Goal: Ask a question

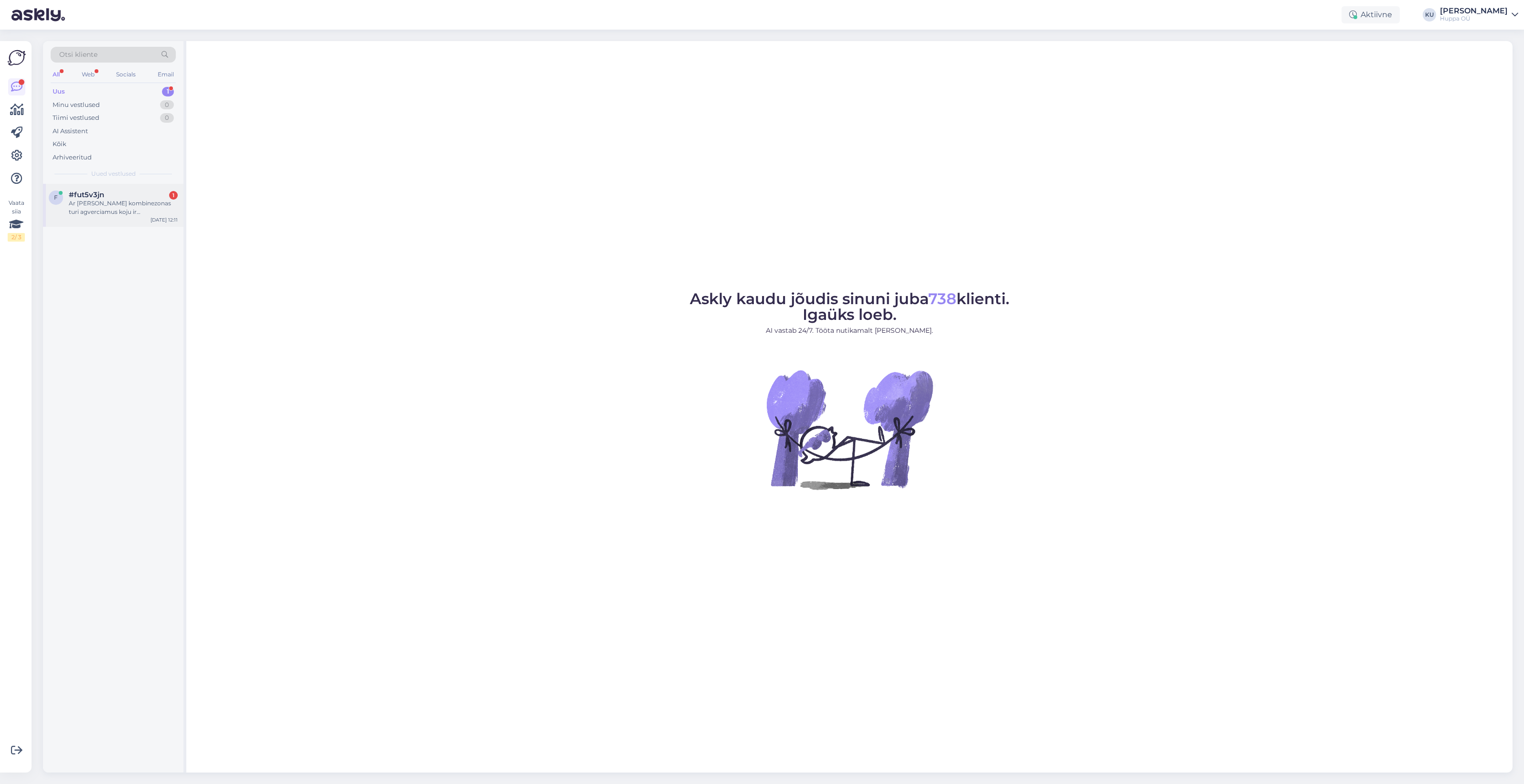
click at [94, 206] on div "Ar [PERSON_NAME] kombinezonas turi agverciamus koju ir [PERSON_NAME]? 68 dydziu…" at bounding box center [123, 208] width 109 height 17
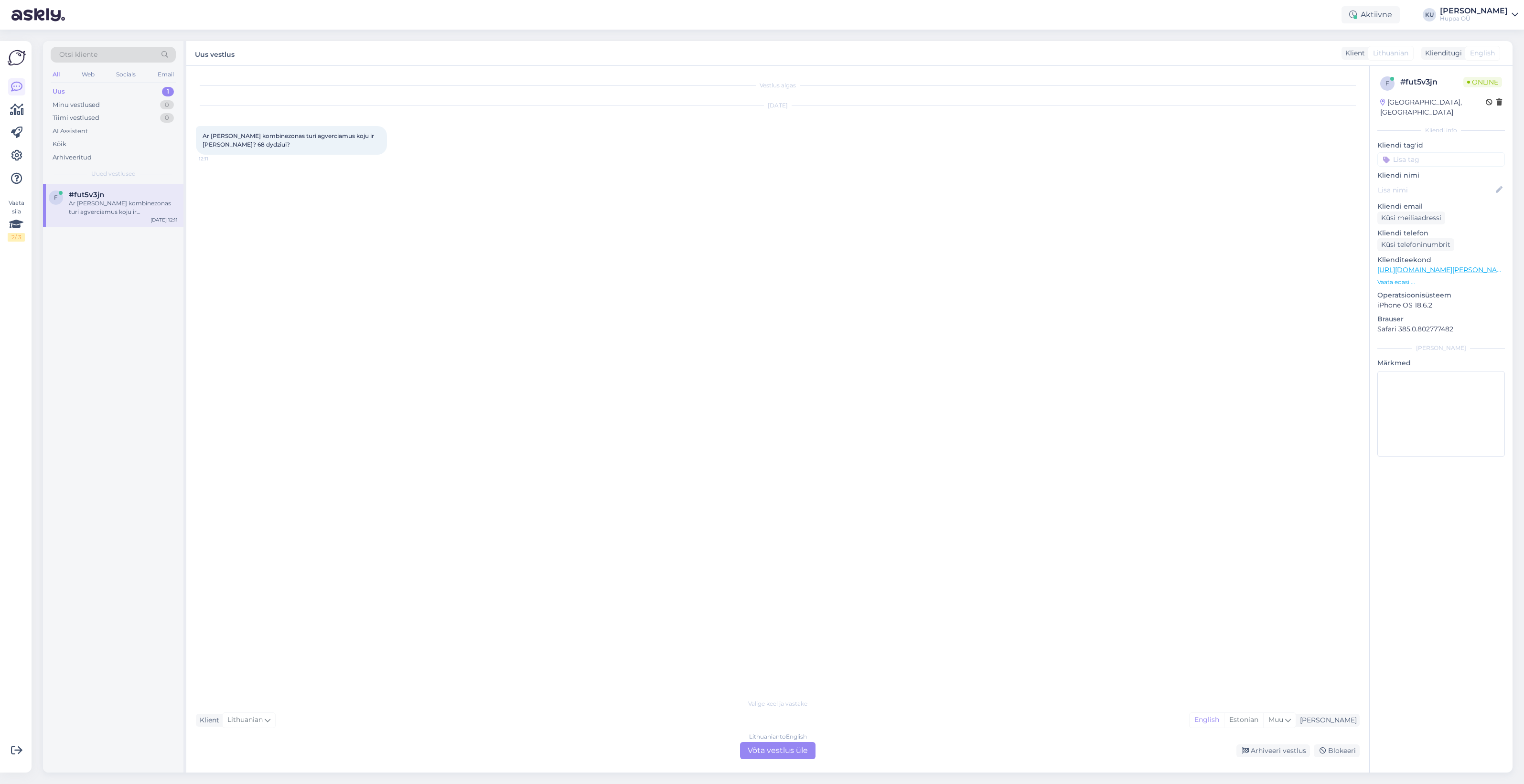
click at [781, 749] on div "Lithuanian to English Võta vestlus üle" at bounding box center [778, 750] width 76 height 17
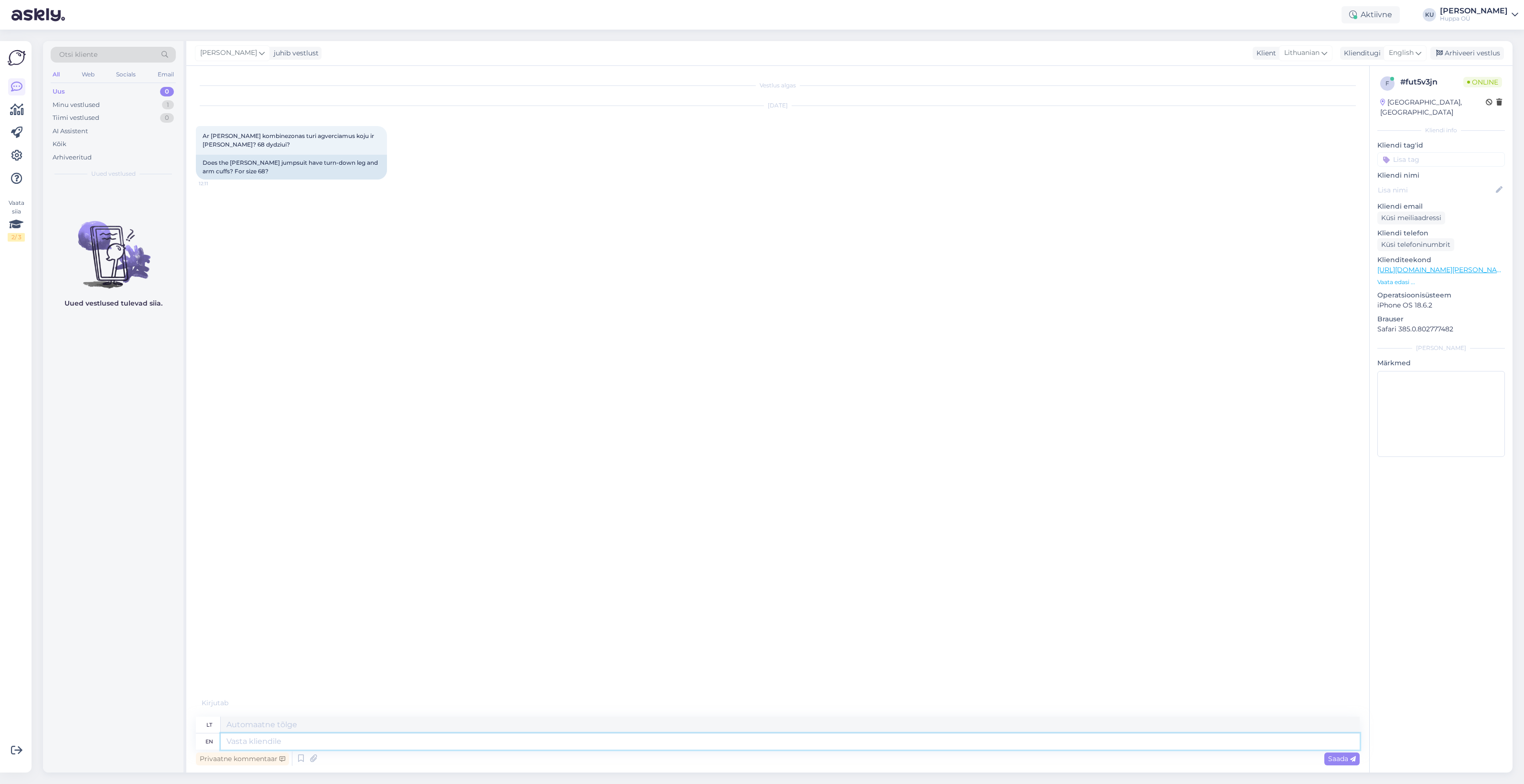
click at [285, 738] on textarea at bounding box center [790, 741] width 1139 height 16
type textarea "Hello!"
type textarea "Sveiki!"
type textarea "Hello! Can y"
type textarea "Sveiki! Gali"
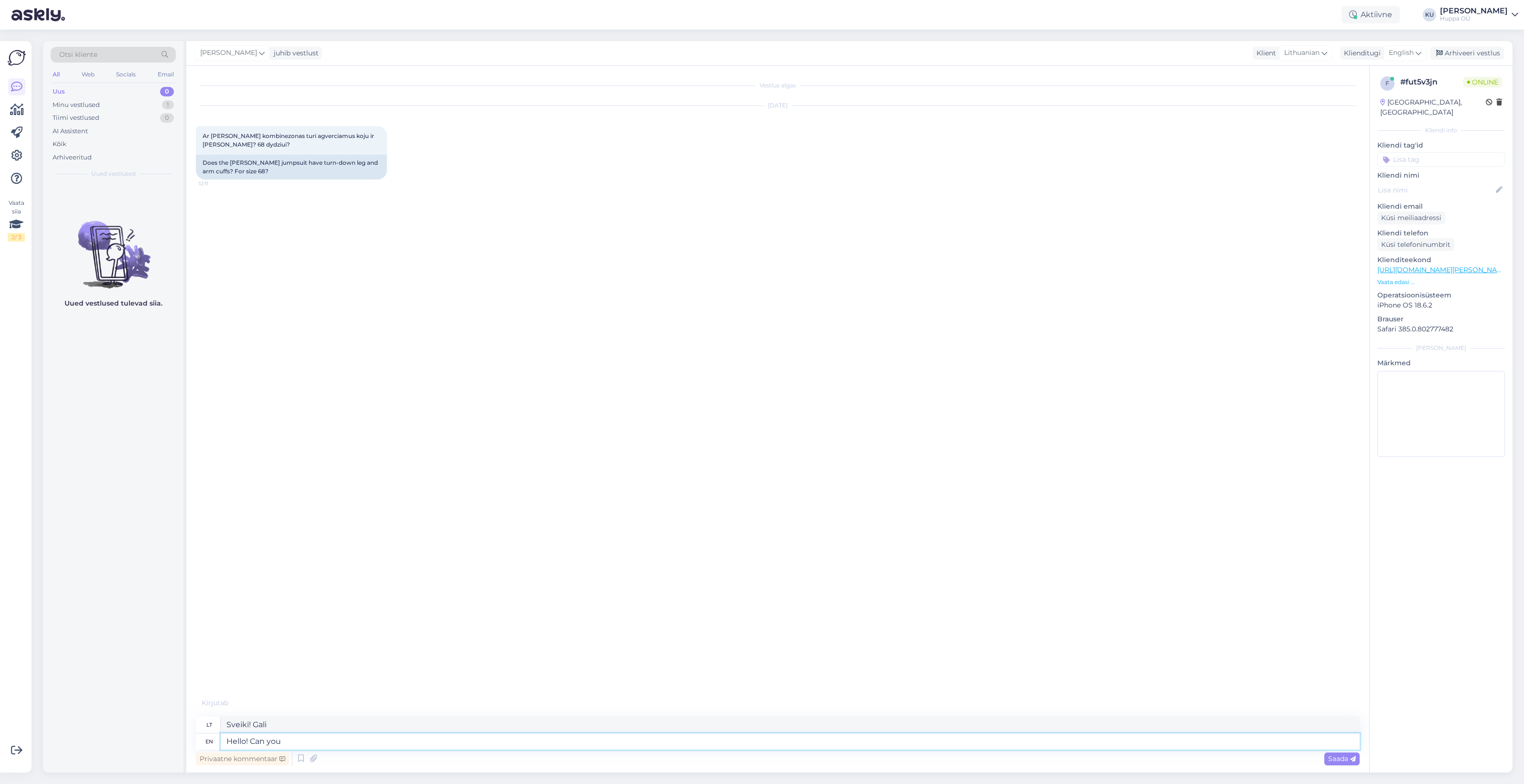
type textarea "Hello! Can you"
type textarea "Sveiki! Ar galite"
type textarea "Hello! Can you please s"
type textarea "Sveiki! Gal galėtumėte?"
type textarea "Hello! Can you please send m"
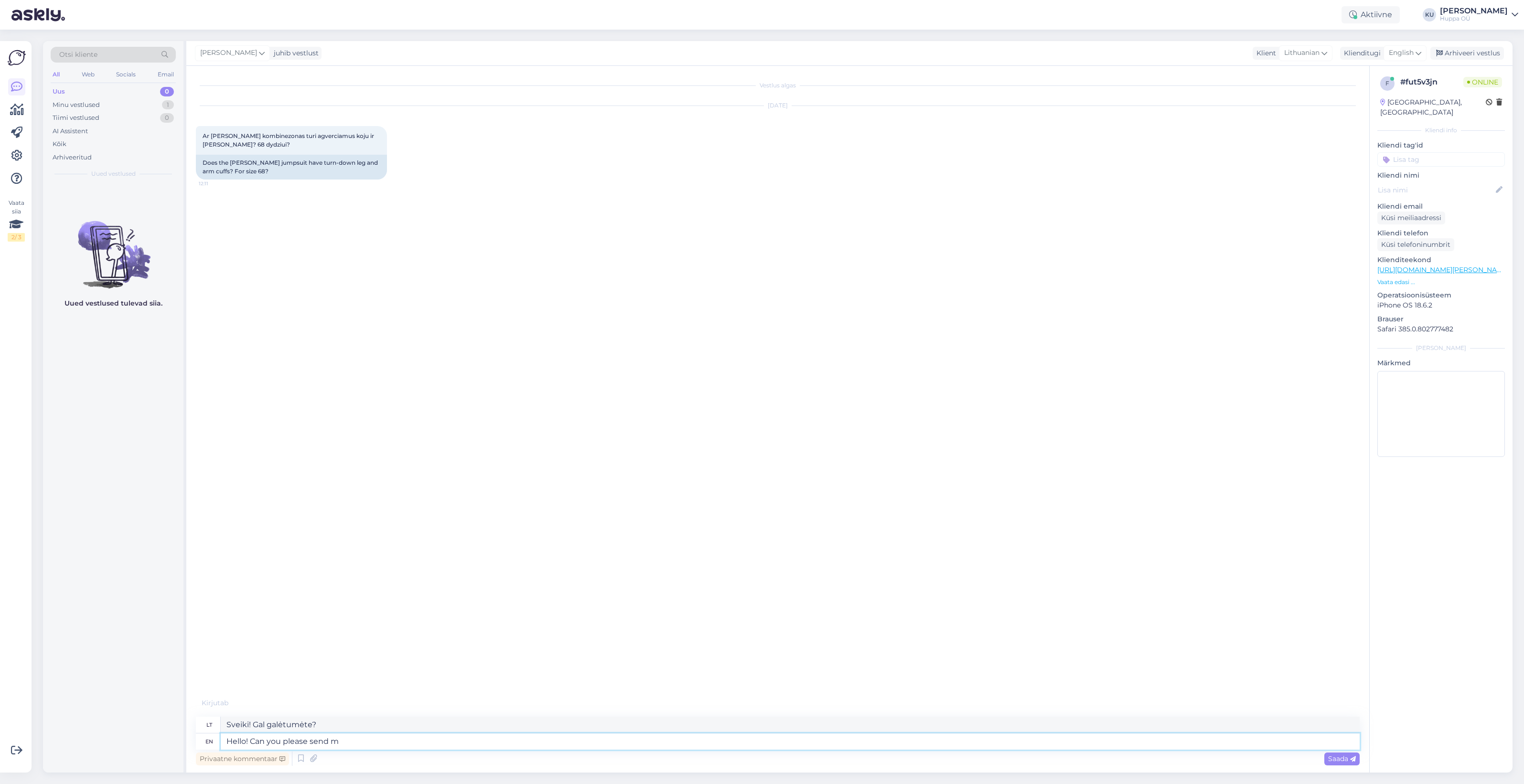
type textarea "Sveiki! Gal galėtumėte atsiųsti?"
type textarea "Hello! Can you please send me a"
type textarea "Sveiki! Gal galėtumėte man atsiųsti?"
type textarea "Hello! Can you please send me a link"
type textarea "Sveiki! Gal galėtumėte atsiųsti man nuorodą?"
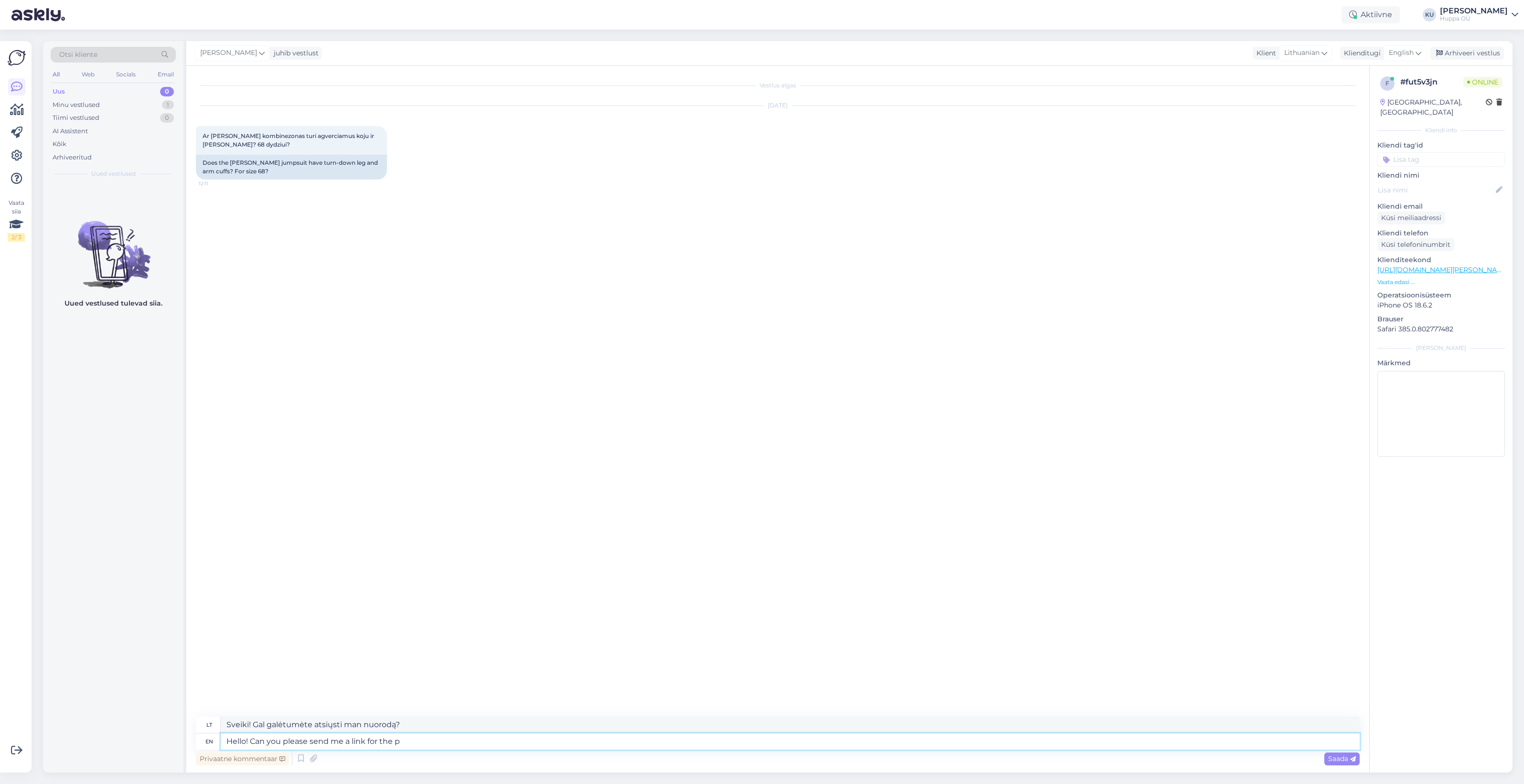
type textarea "Hello! Can you please send me a link for the pr"
type textarea "Sveiki! Gal galėtumėte atsiųsti man nuorodą, kur"
type textarea "Hello! Can you please send me a link for the product?"
type textarea "Sveiki! Gal galėtumėte atsiųsti man nuorodą į produktą?"
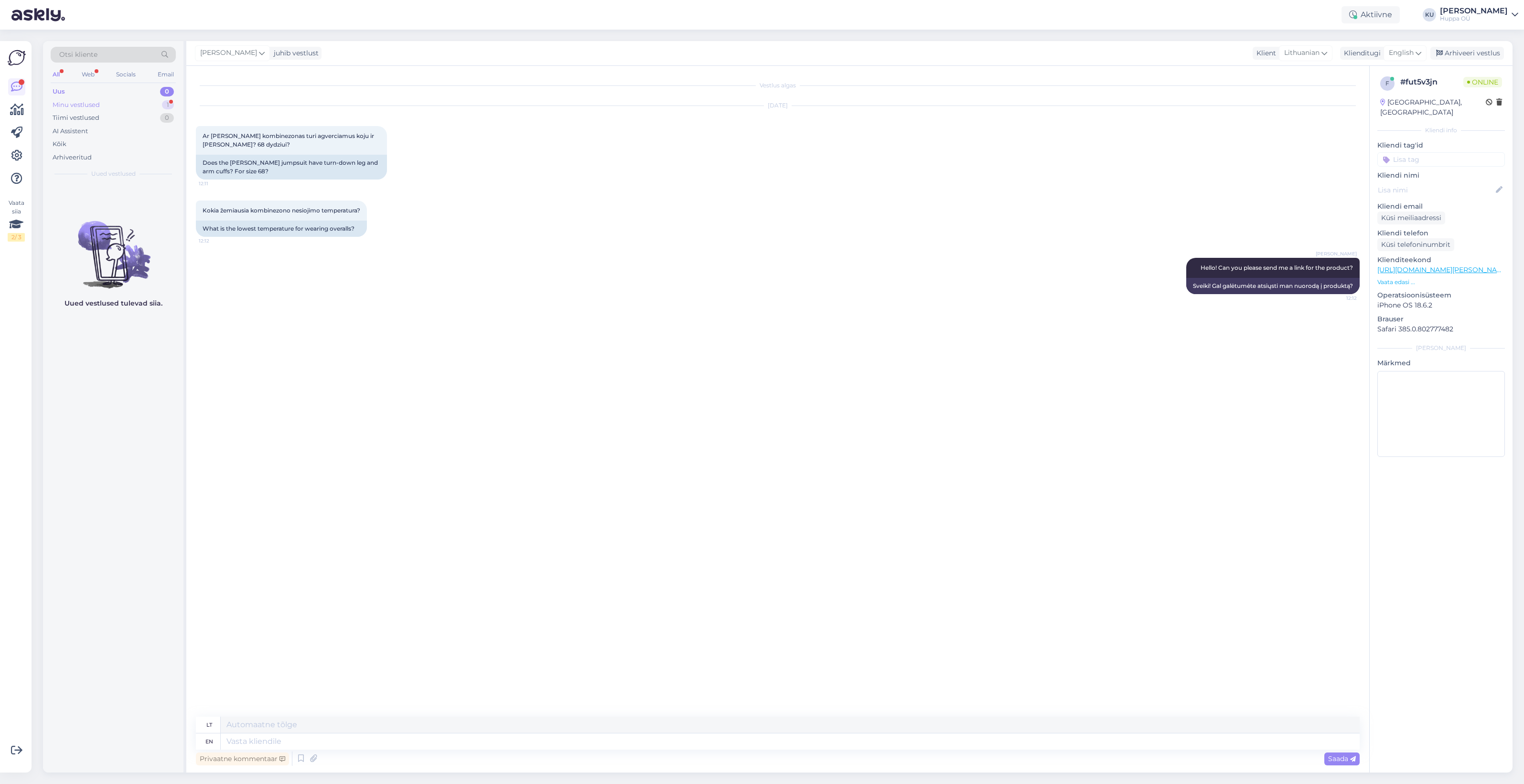
click at [158, 105] on div "Minu vestlused 1" at bounding box center [114, 105] width 125 height 14
click at [106, 202] on div "Hello! Can you please send me a link for the product?" at bounding box center [123, 208] width 109 height 17
click at [208, 336] on img at bounding box center [215, 335] width 38 height 38
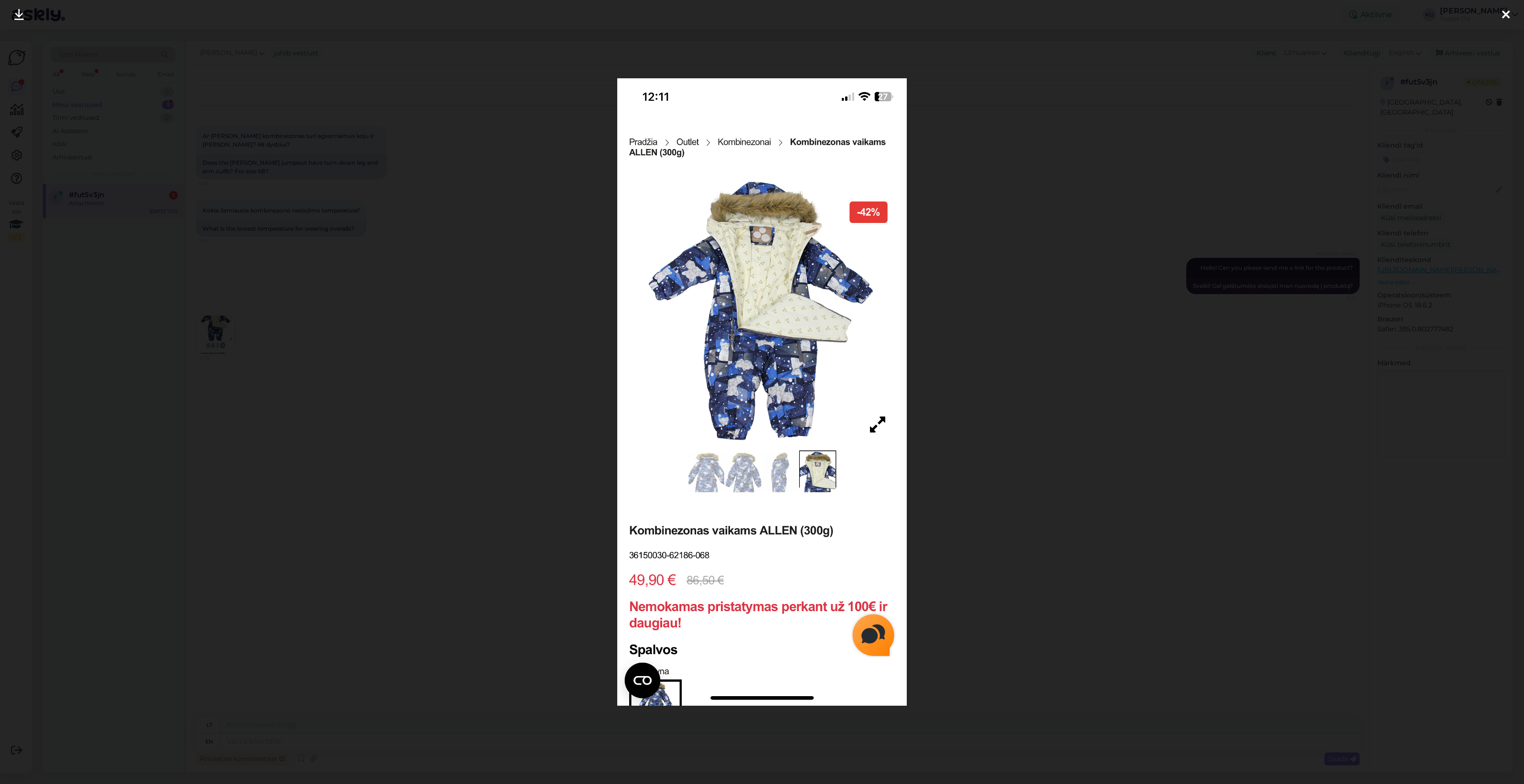
click at [1056, 453] on div at bounding box center [762, 392] width 1524 height 784
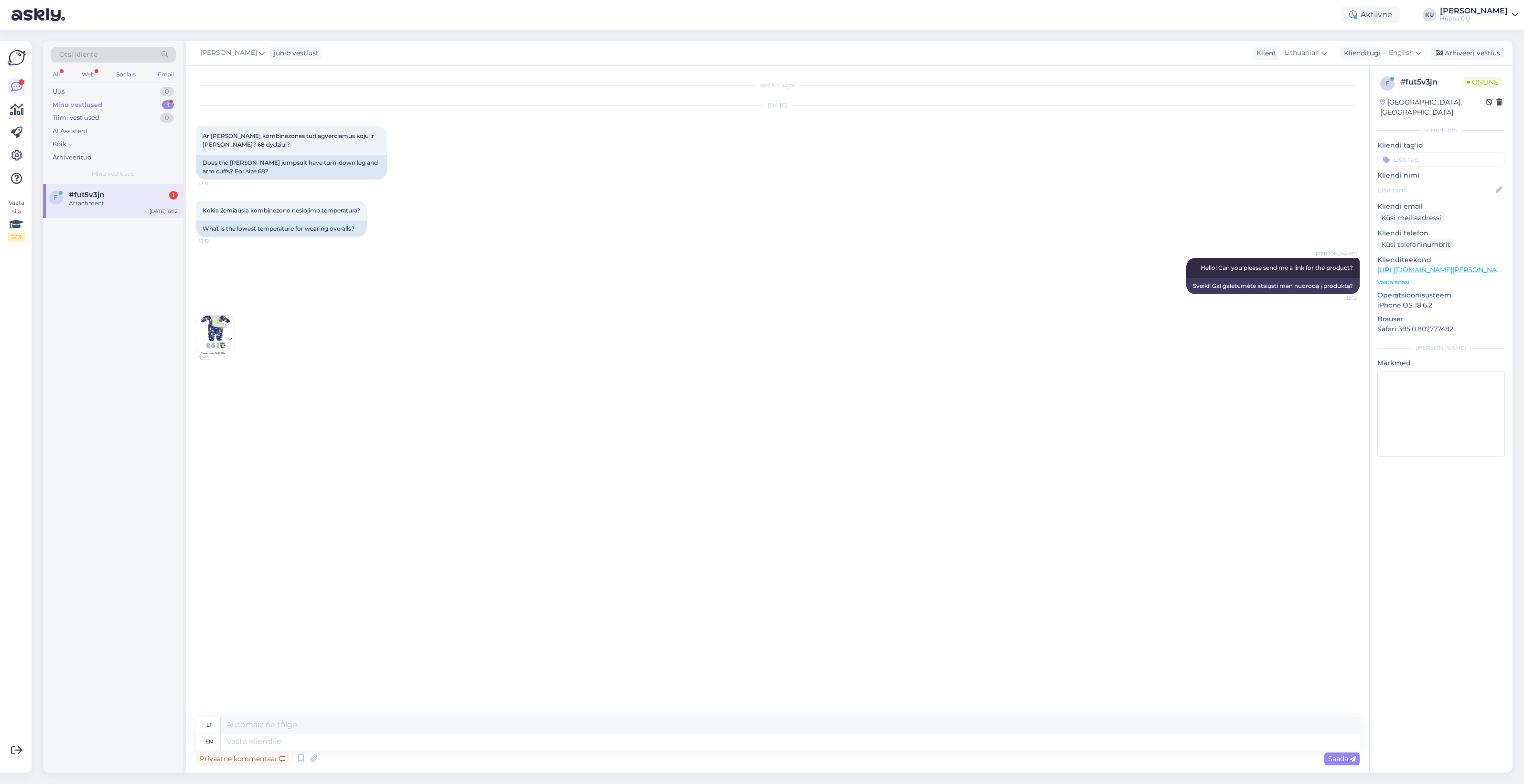
click at [130, 200] on div "Attachment" at bounding box center [123, 203] width 109 height 9
click at [219, 338] on img at bounding box center [215, 335] width 38 height 38
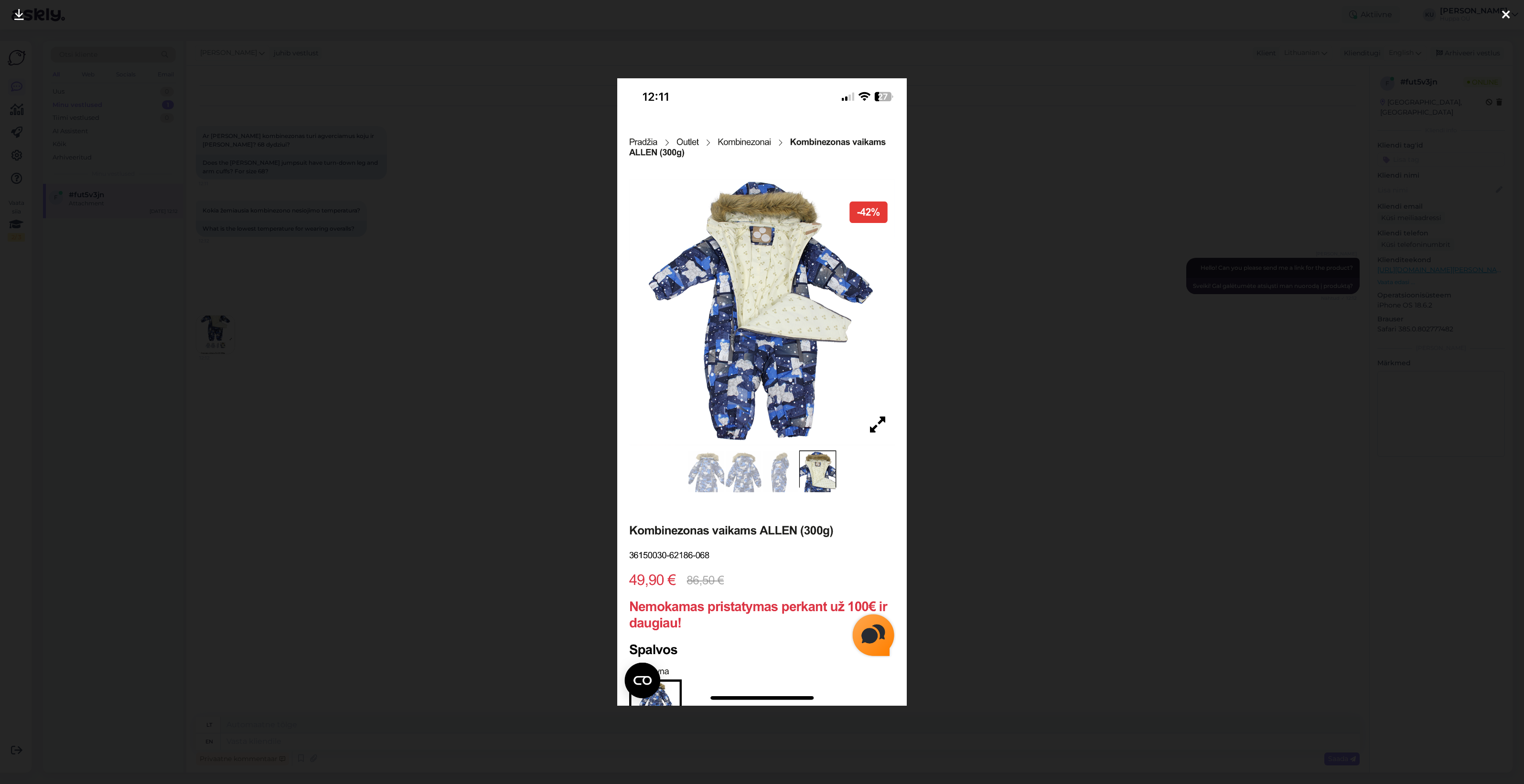
click at [1009, 533] on div at bounding box center [762, 392] width 1524 height 784
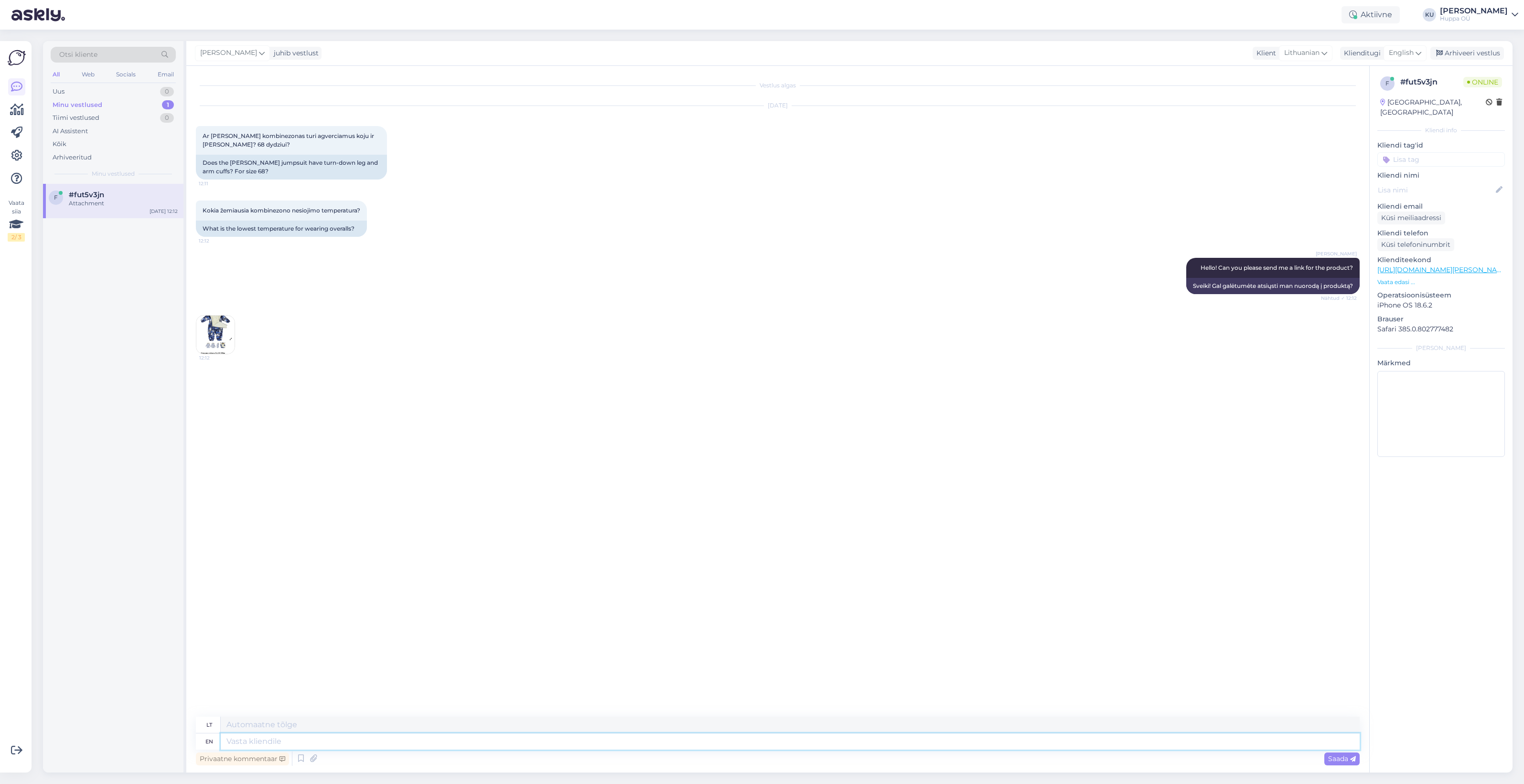
click at [278, 739] on textarea at bounding box center [790, 741] width 1139 height 16
type textarea "Yes,"
type textarea "Taip,"
type textarea "Yes, you c"
type textarea "Taip, tu"
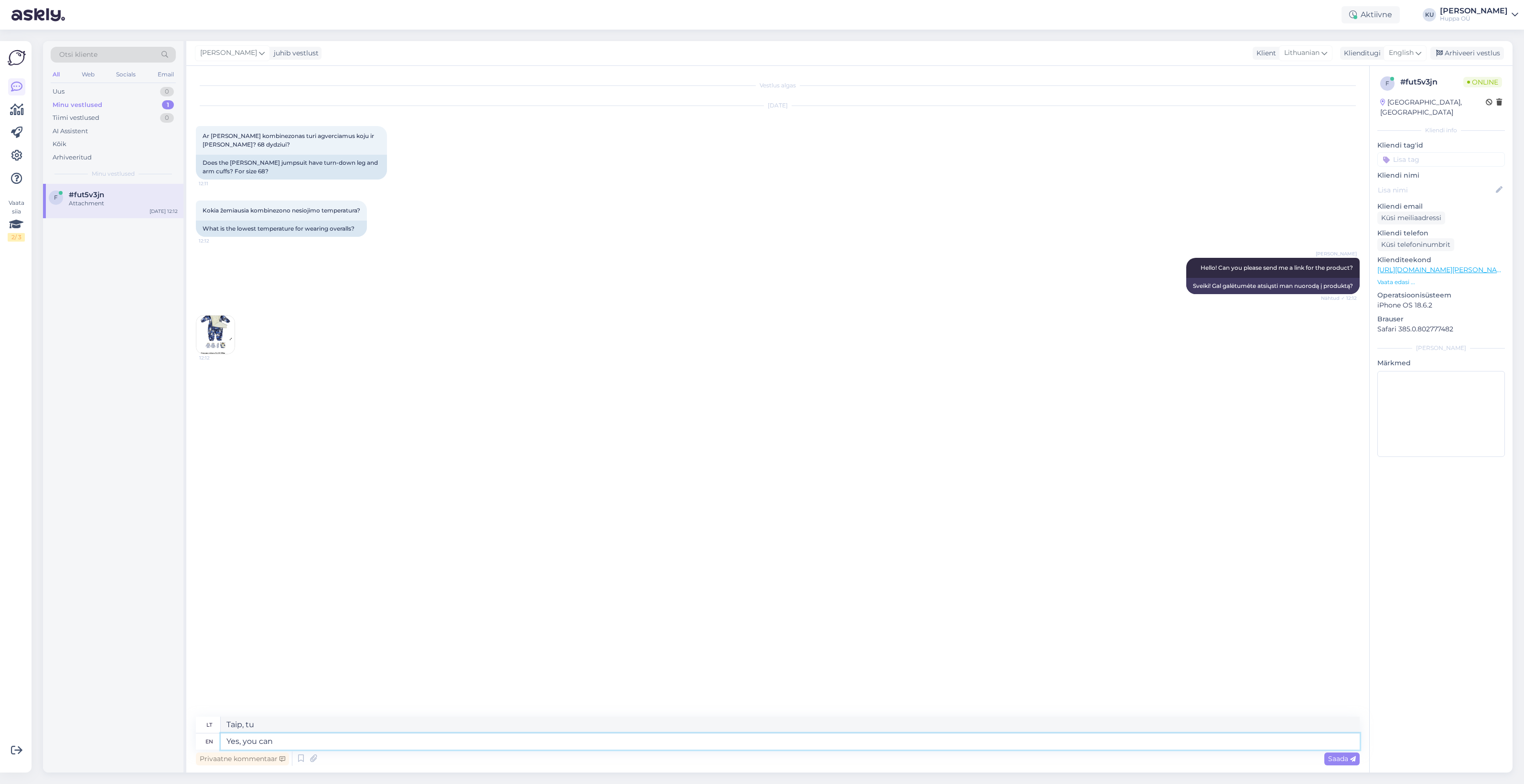
type textarea "Yes, you can t"
type textarea "Taip, galite"
type textarea "Yes, you can tu"
type textarea "Taip, tu negali"
type textarea "Yes, you can tur"
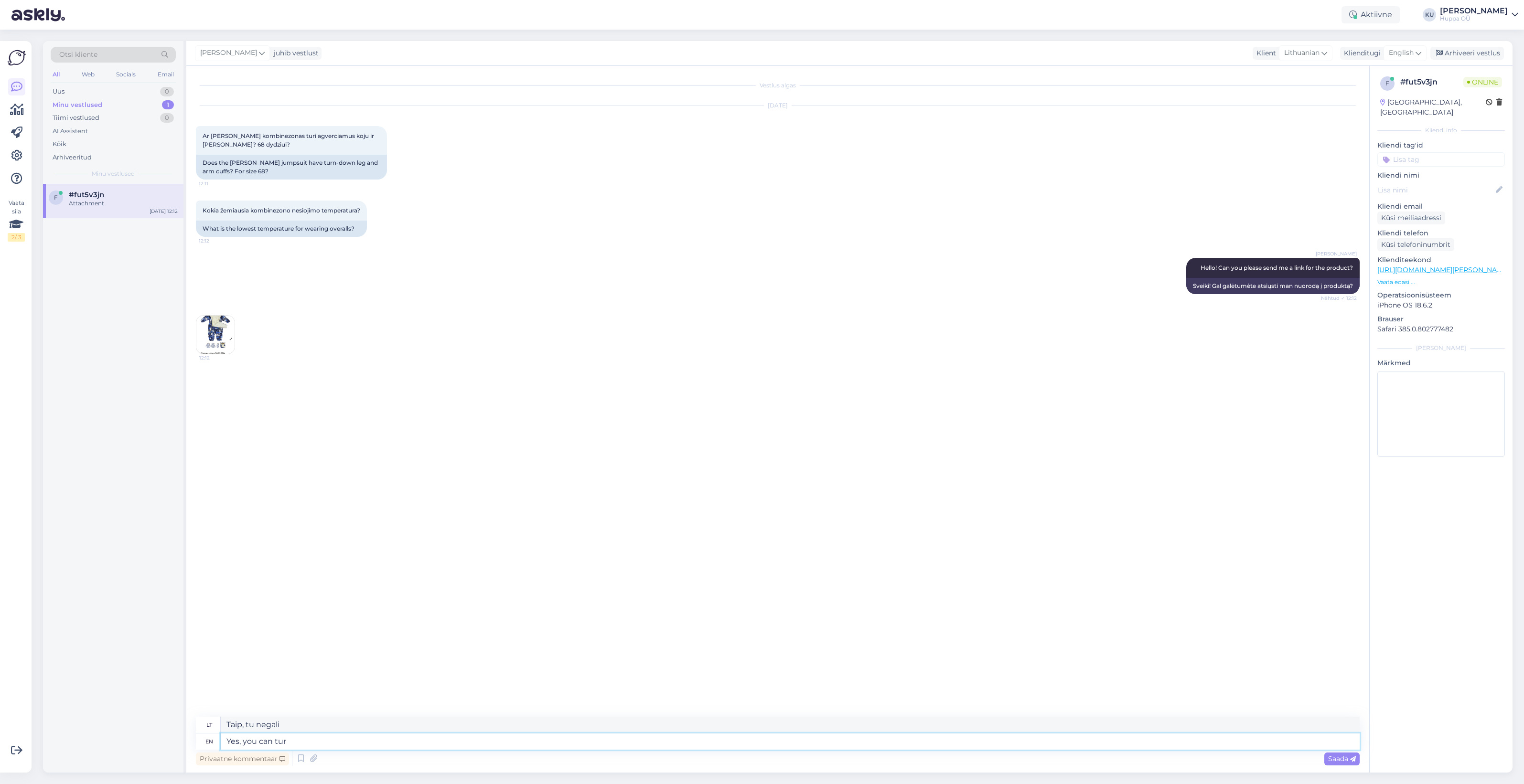
type textarea "Taip, tu gali"
type textarea "Yes, you can turn"
type textarea "Taip, galite pasukti"
type textarea "Yes, you can turn the arm an"
type textarea "Taip, galite pasukti ranką"
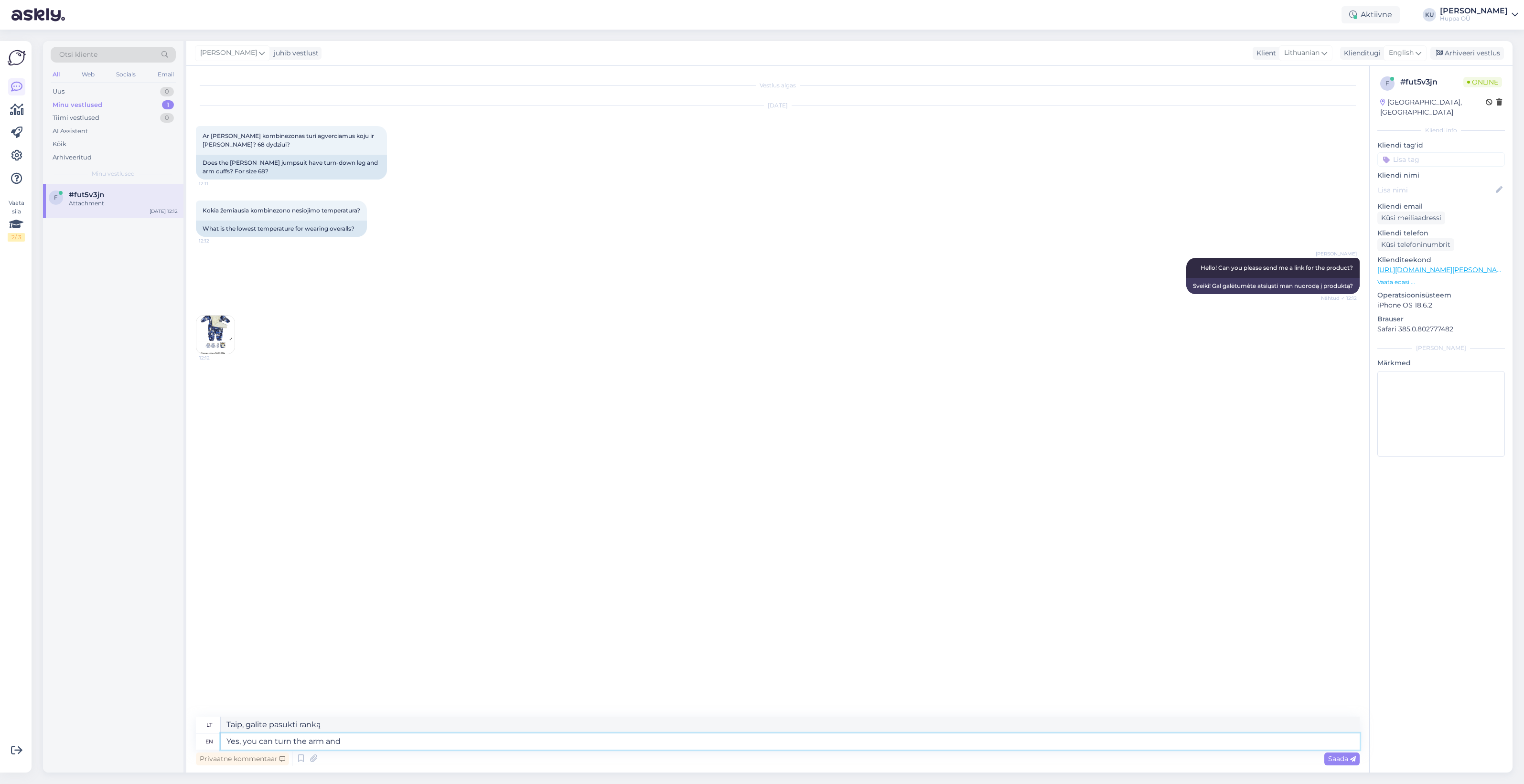
type textarea "Yes, you can turn the arm and l"
type textarea "Taip, galite pasukti ranką ir"
type textarea "Yes, you can turn the arm and leg c"
type textarea "Taip, galite pasukti ranką ir koją"
type textarea "Yes, you can turn the arm and leg cuffs"
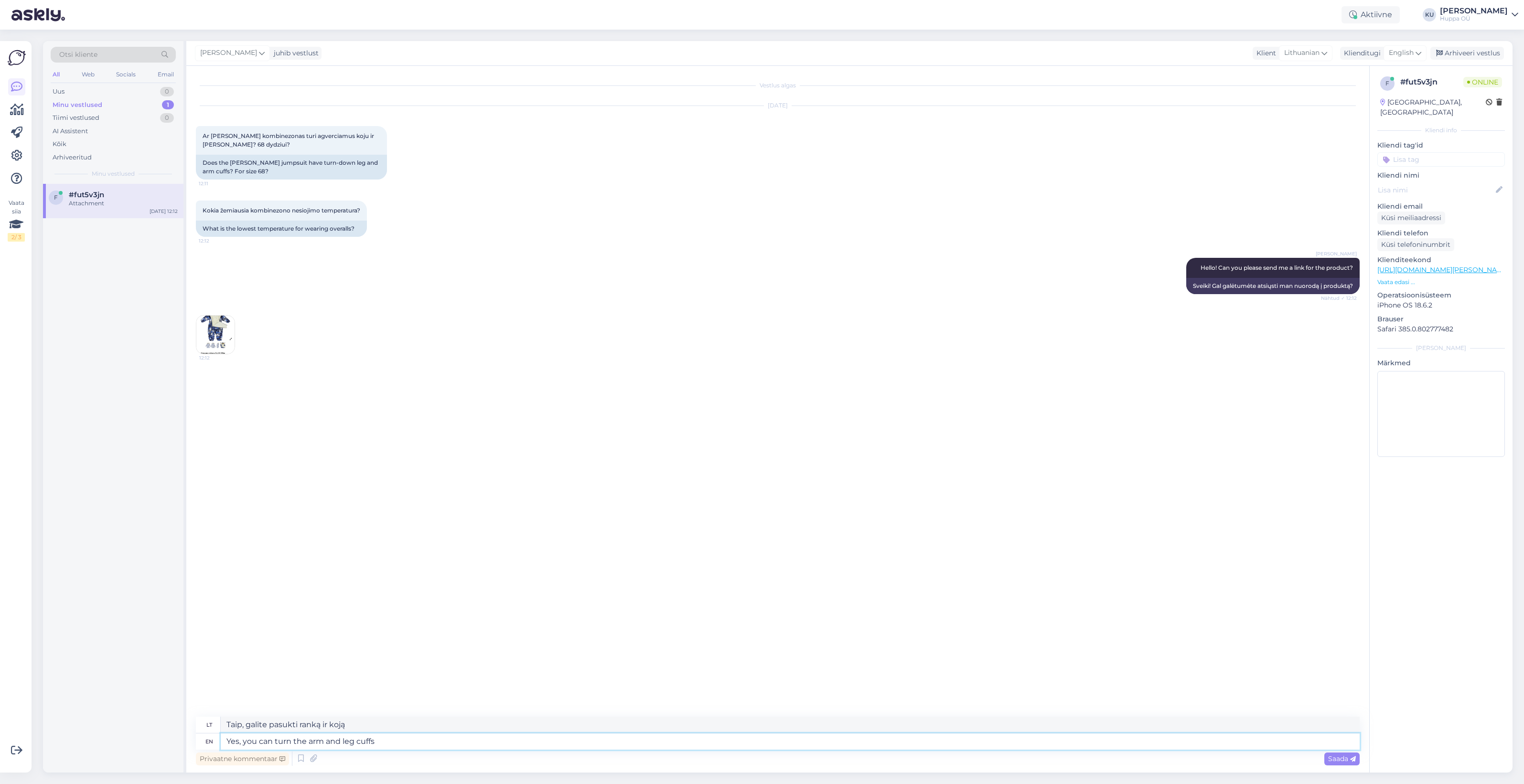
type textarea "Taip, galite apversti rankų ir kojų antrankius"
type textarea "This h"
type textarea "Tai"
type textarea "This has 30"
type textarea "Tai turi"
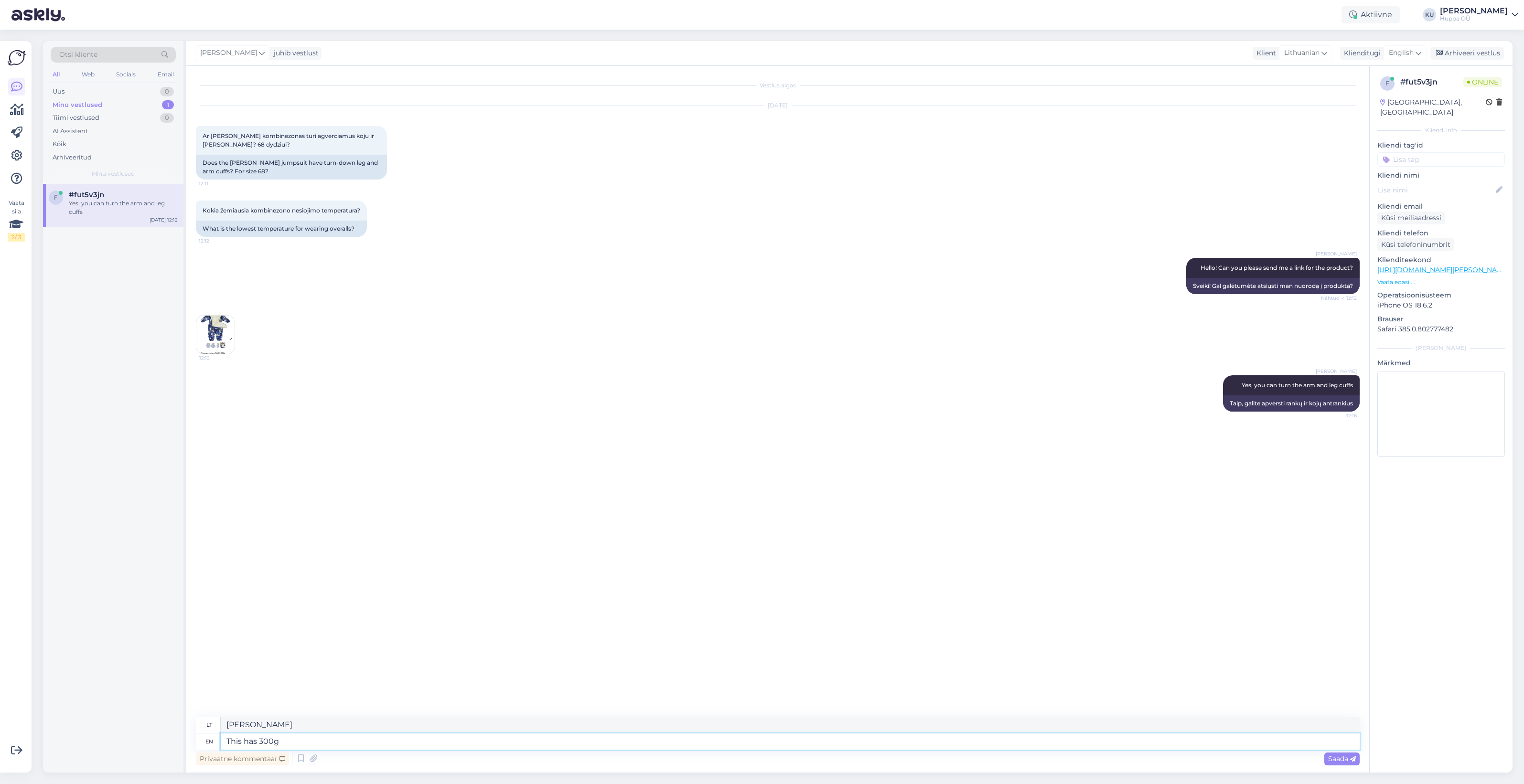
type textarea "This has 300g i"
type textarea "Čia yra 300 g"
type textarea "This has 300g insulation"
type textarea "Šis produktas turi 300 g izoliacijos"
type textarea "This has 300g insulation so t"
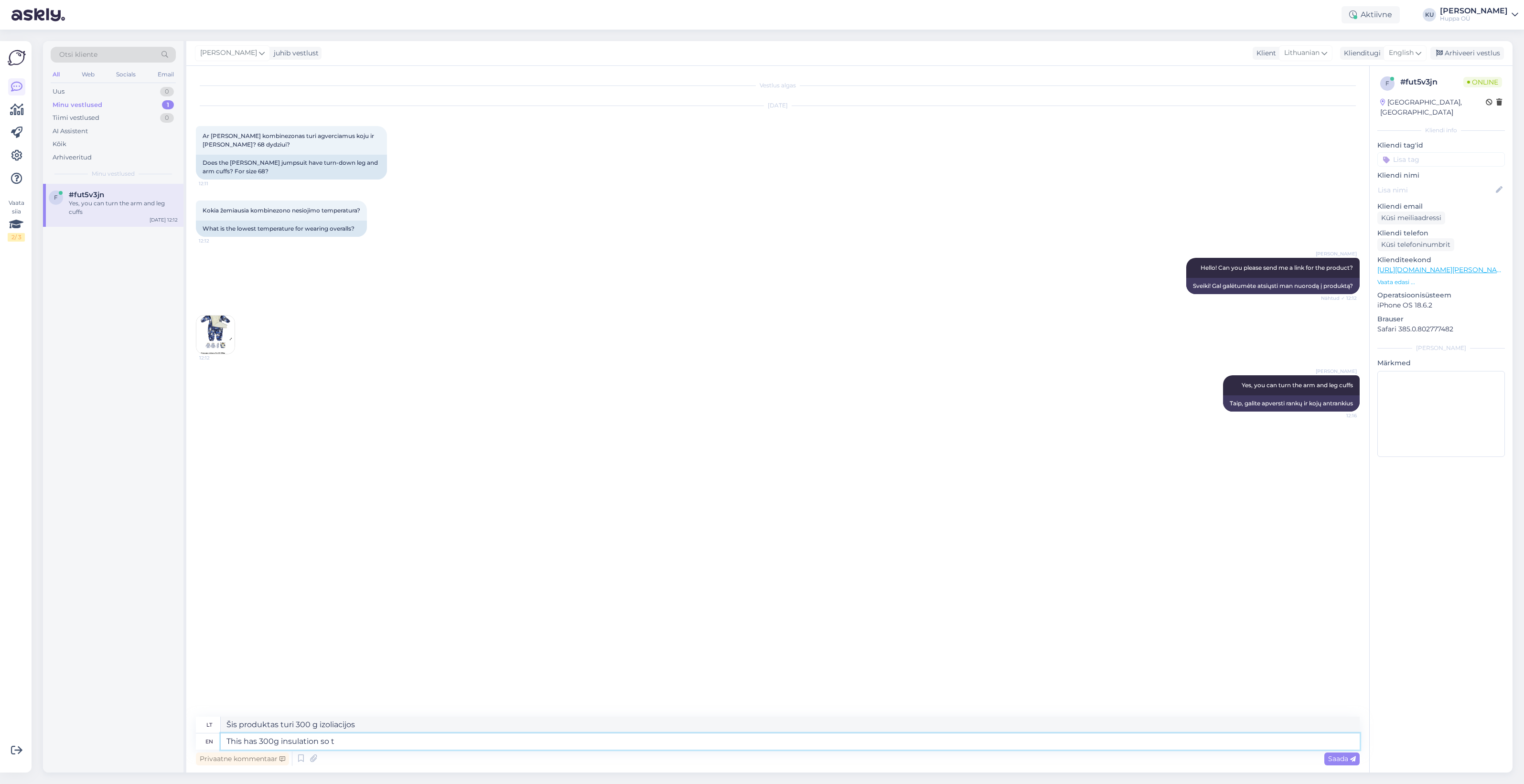
type textarea "Tai turi 300 g izoliacijos, taigi"
type textarea "This has 300g insulation so this i"
type textarea "Šis turi 300 g izoliaciją, todėl"
type textarea "This has 300g insulation so this is"
type textarea "Šis turi 300 g izoliaciją, todėl tai yra"
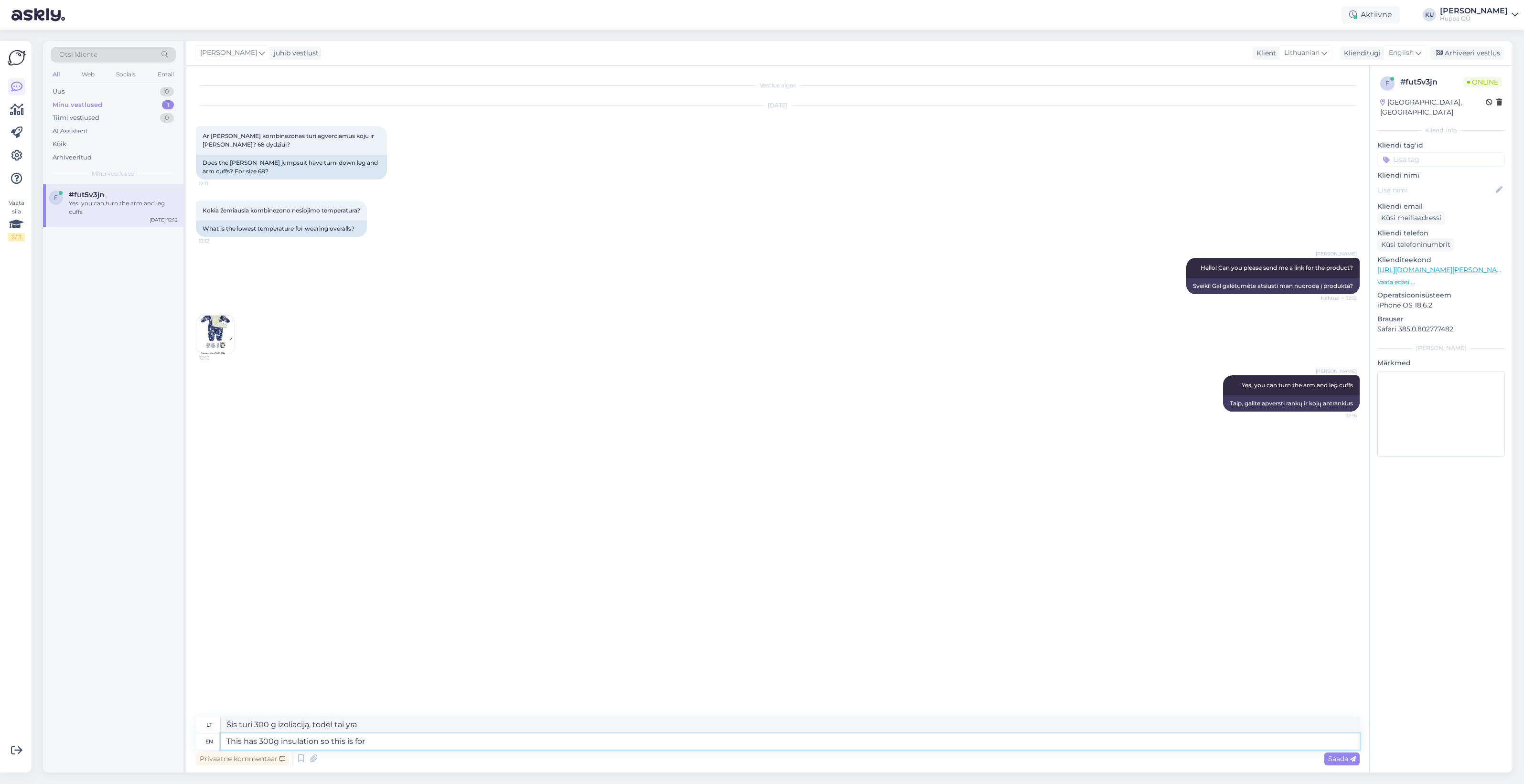
type textarea "This has 300g insulation so this is for"
type textarea "Šis produktas turi 300 g izoliaciją, todėl skirtas..."
type textarea "This has 300g insulation so this is for degrees"
type textarea "Šis modelis turi 300 g izoliaciją, todėl skirtas laipsniams"
type textarea "This has 300g insulation so this is for degrees -5 t"
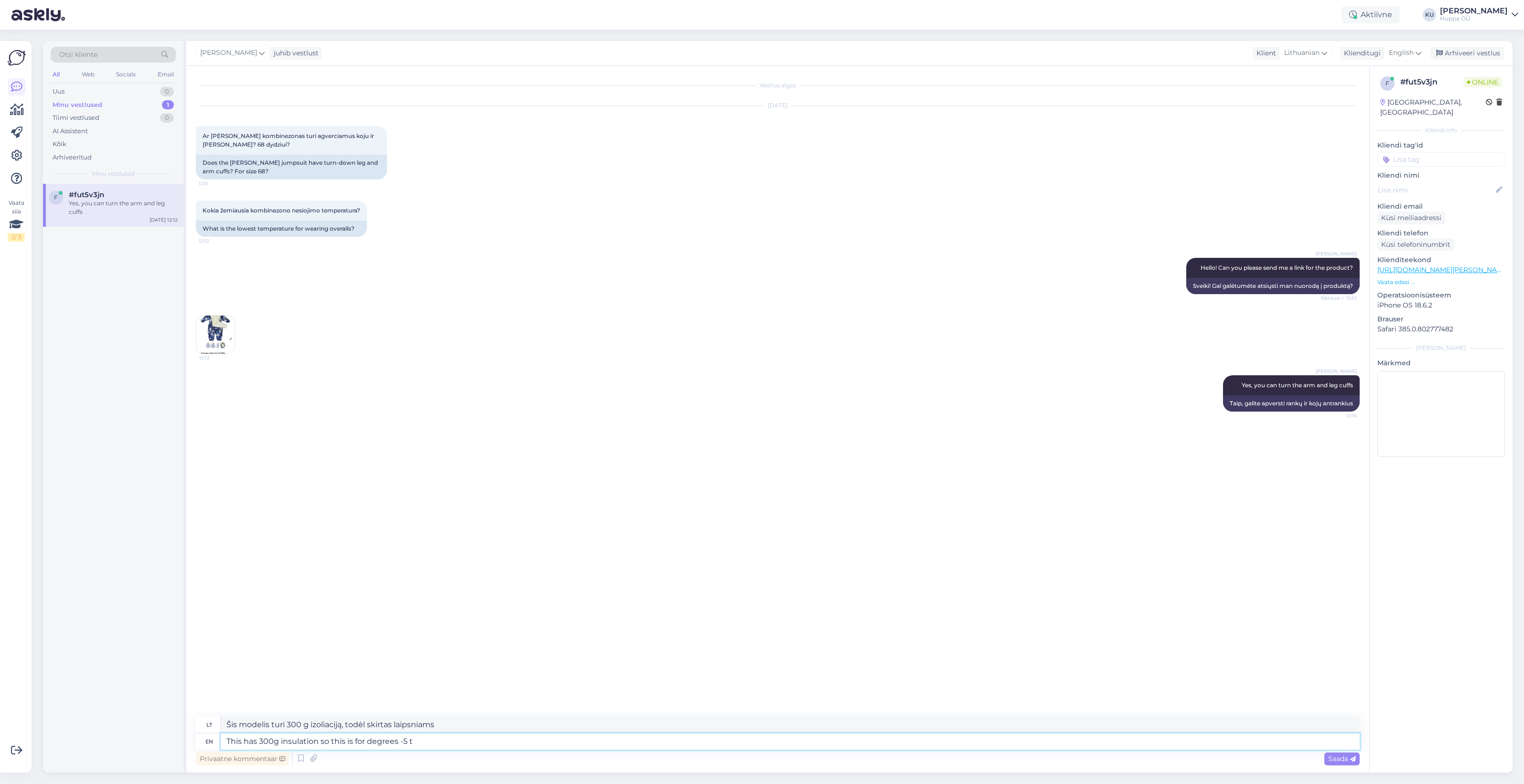
type textarea "Šis gaminys turi 300 g izoliaciją, todėl skirtas -5 laipsniams"
type textarea "This has 300g insulation so this is for degrees -5 to"
type textarea "Šis gaminys turi 300 g izoliaciją, todėl tinka naudoti nuo -5 iki"
type textarea "This has 300g insulation so this is for degrees -5 to -30"
type textarea "Šis gaminys turi 300 g izoliaciją, todėl tinka nuo -5 iki -30 laipsnių"
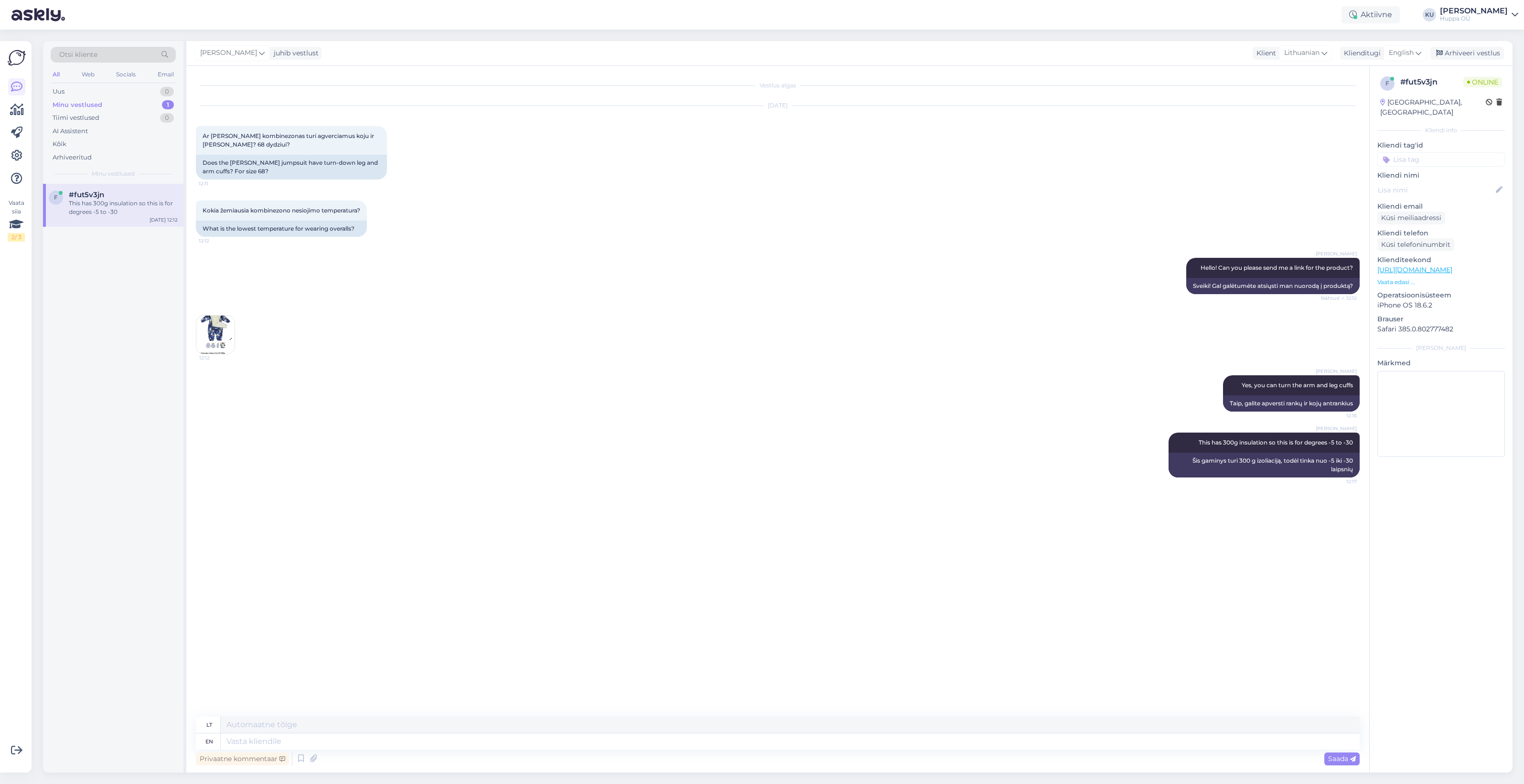
drag, startPoint x: 1477, startPoint y: 51, endPoint x: 638, endPoint y: 27, distance: 839.3
click at [1474, 51] on div "Arhiveeri vestlus" at bounding box center [1467, 53] width 73 height 13
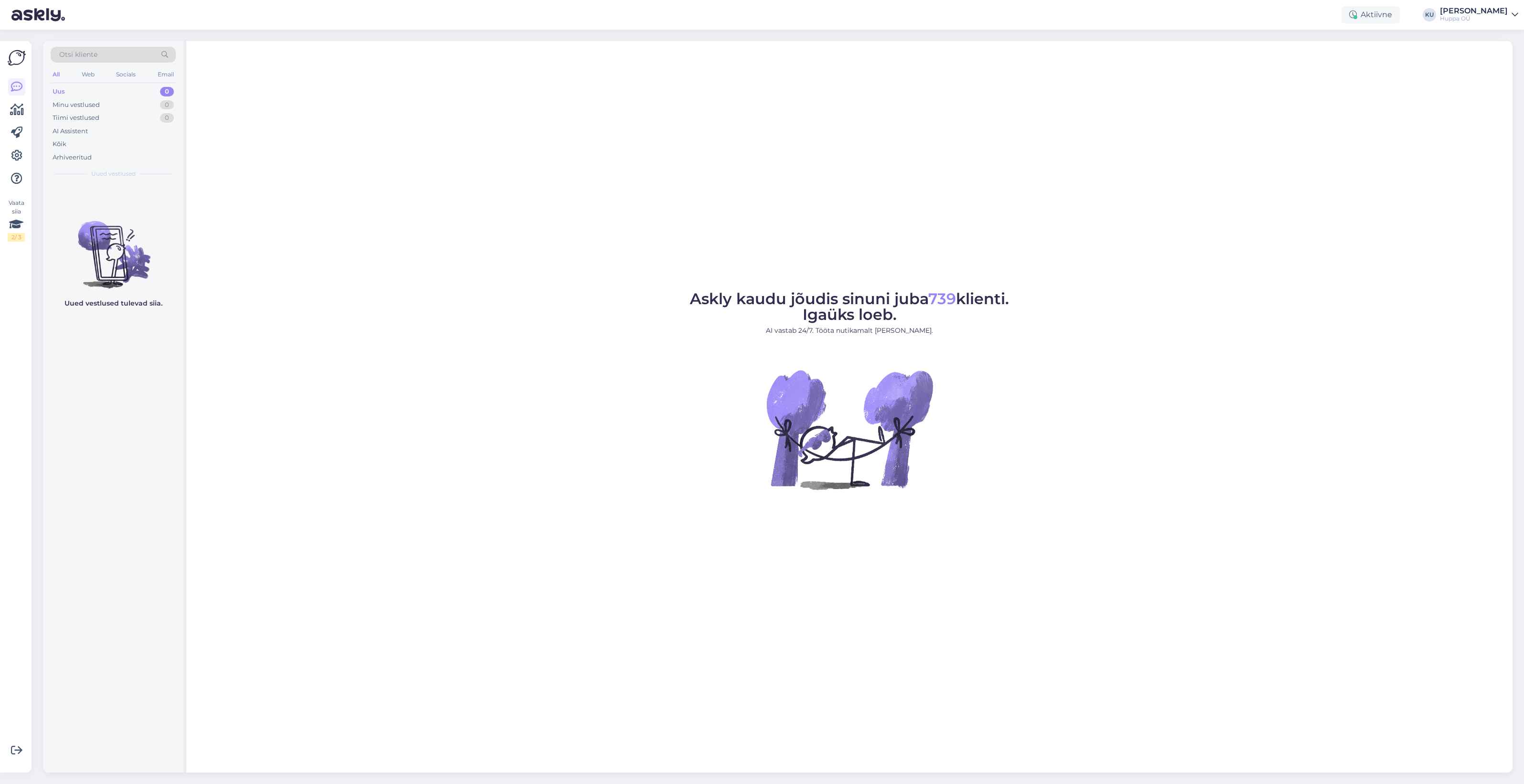
click at [1374, 20] on div "Aktiivne" at bounding box center [1371, 14] width 59 height 17
click at [1388, 53] on button "30 minutit" at bounding box center [1370, 59] width 43 height 11
